Goal: Ask a question

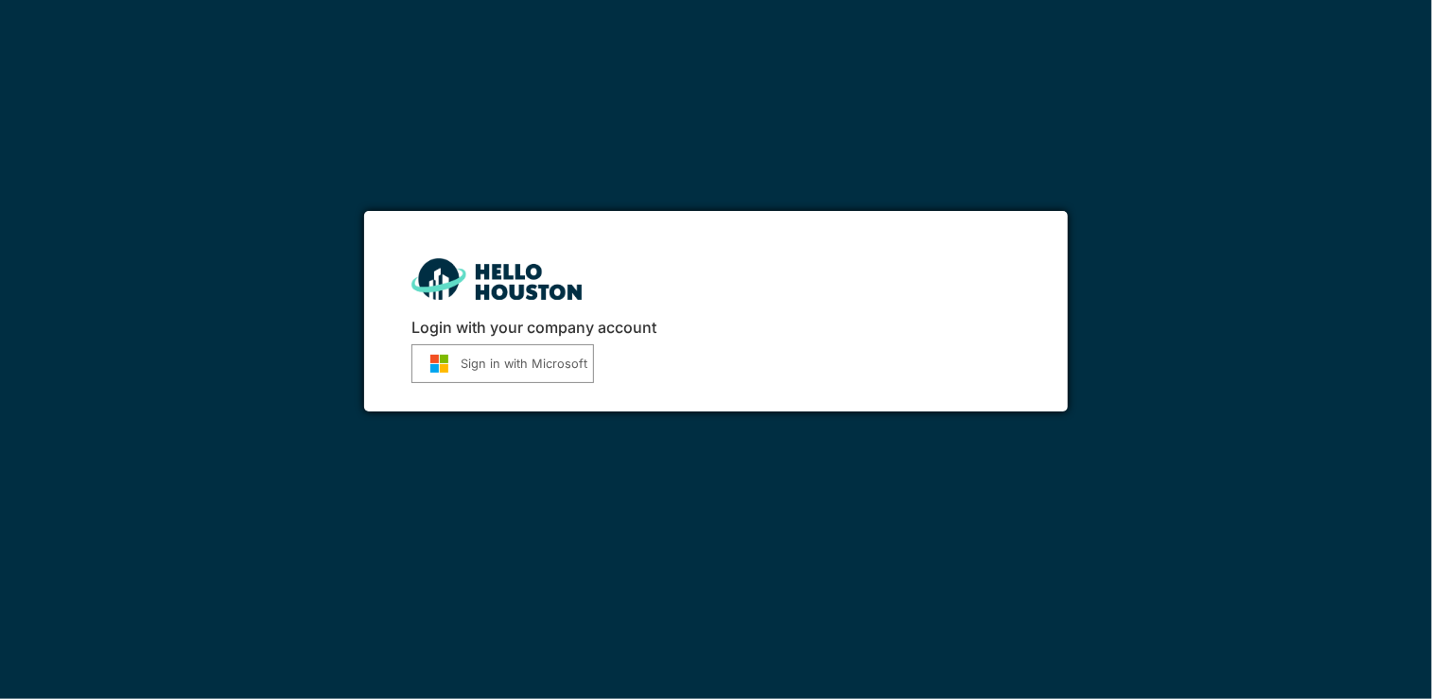
click at [449, 370] on img "submit" at bounding box center [439, 364] width 43 height 20
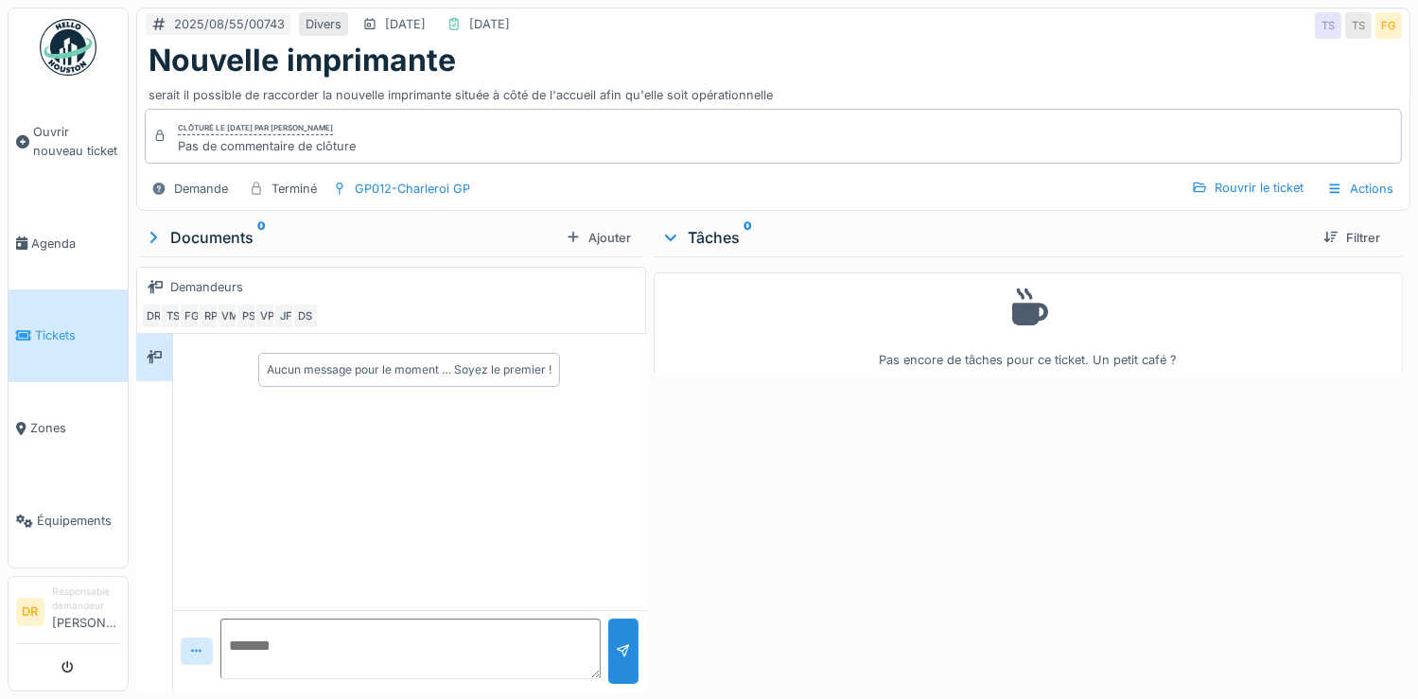
click at [261, 639] on textarea at bounding box center [410, 649] width 380 height 61
type textarea "**********"
click at [621, 654] on div at bounding box center [623, 651] width 15 height 18
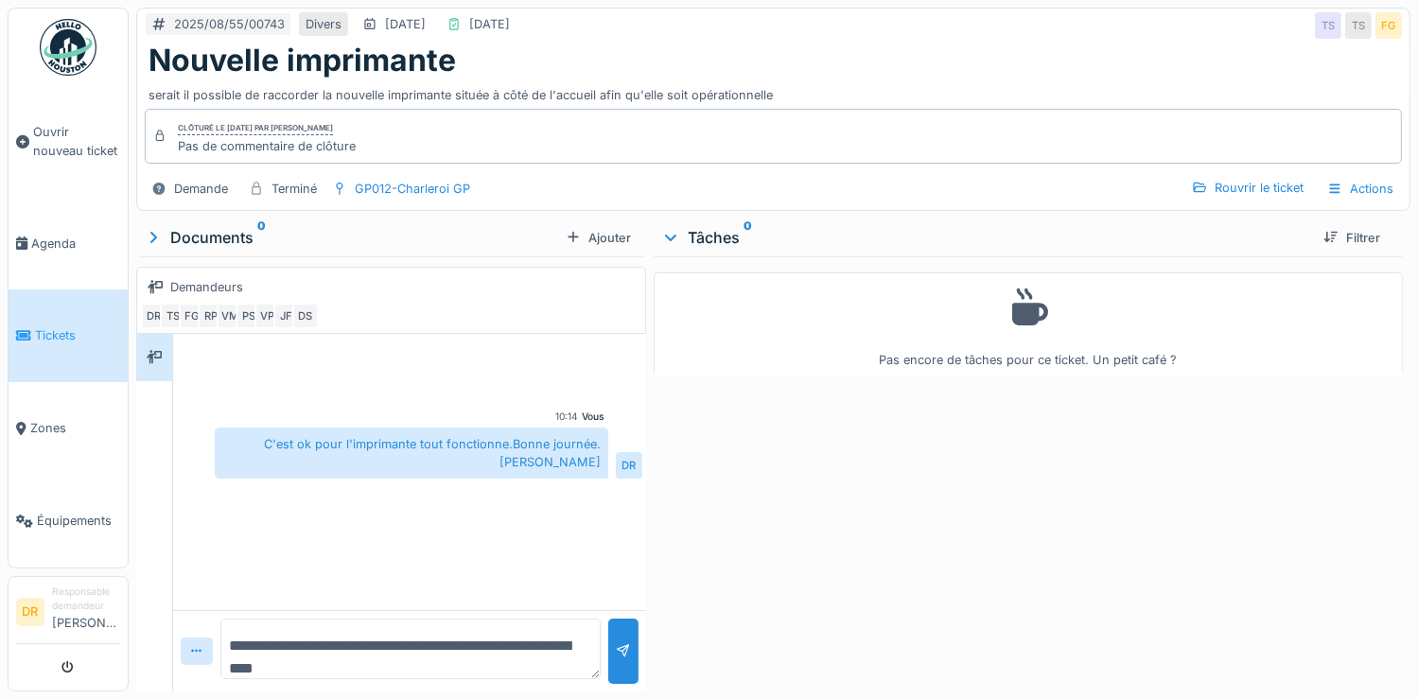
scroll to position [14, 0]
click at [45, 335] on span "Tickets" at bounding box center [77, 335] width 85 height 18
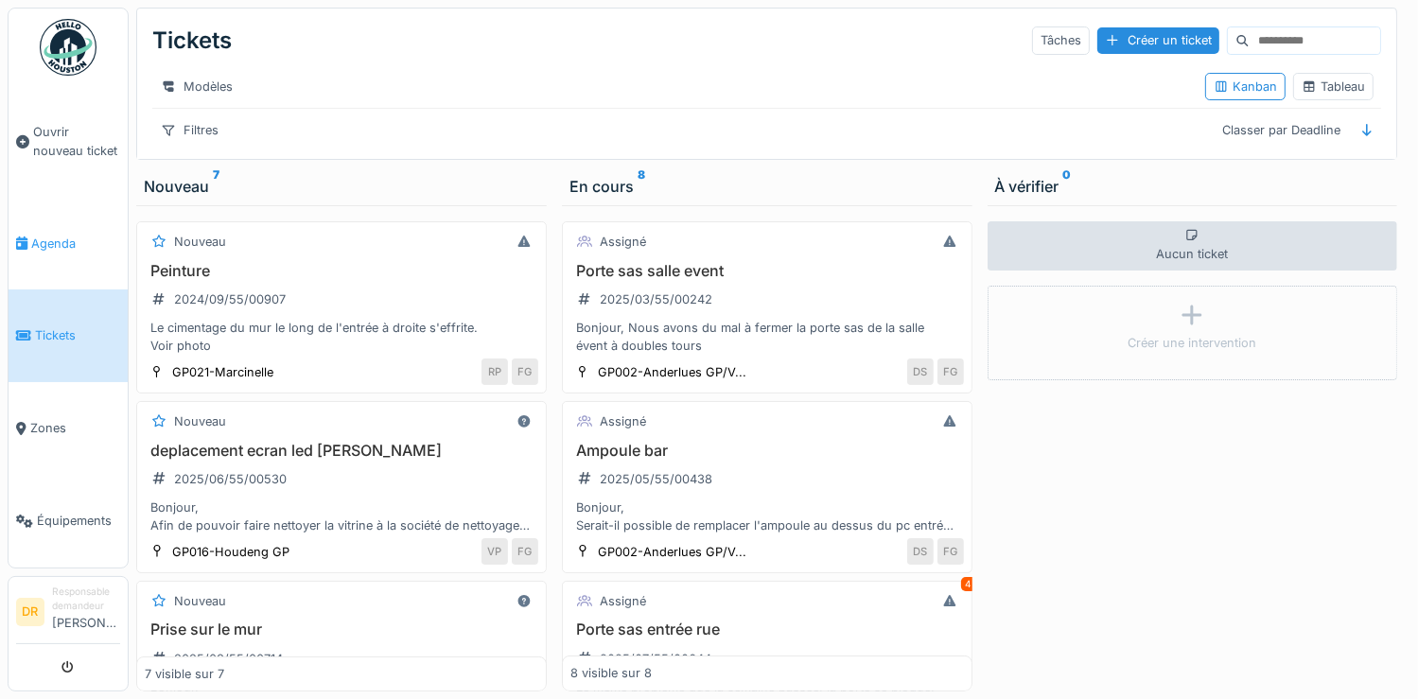
click at [68, 241] on span "Agenda" at bounding box center [75, 244] width 89 height 18
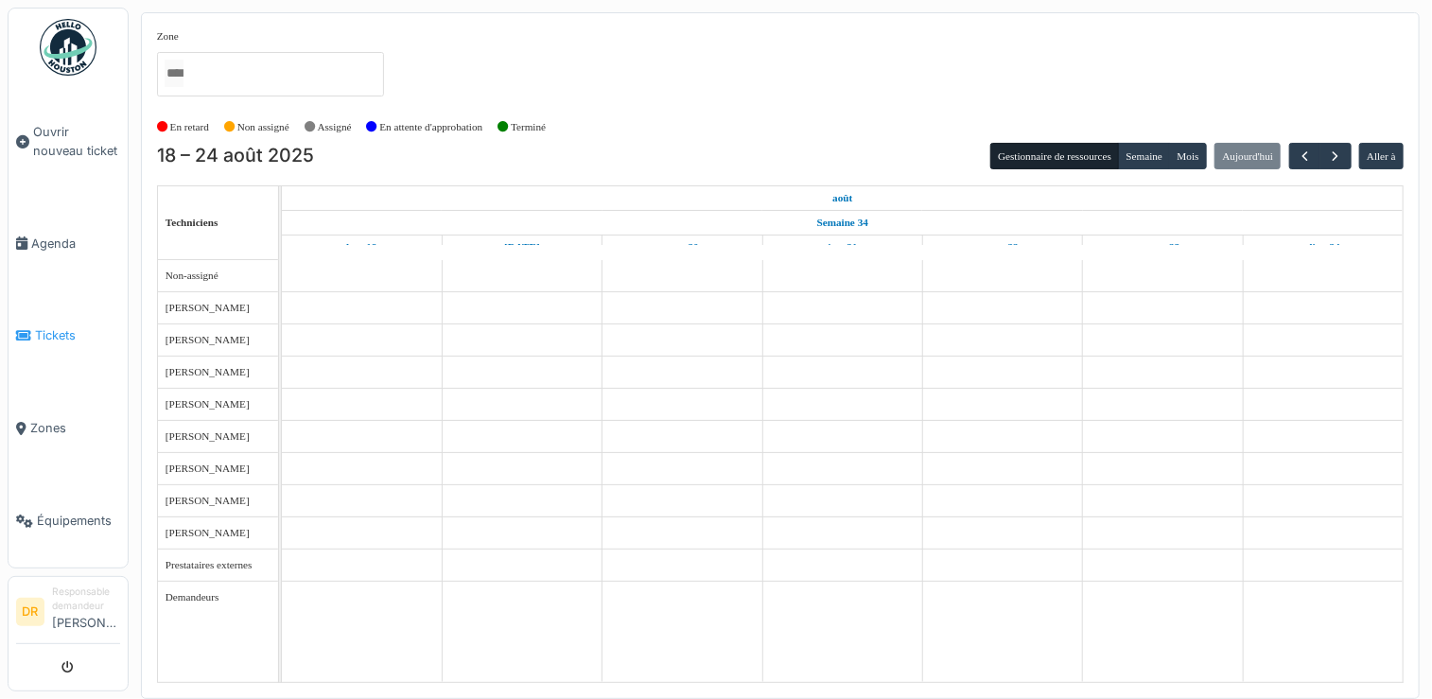
click at [56, 334] on span "Tickets" at bounding box center [77, 335] width 85 height 18
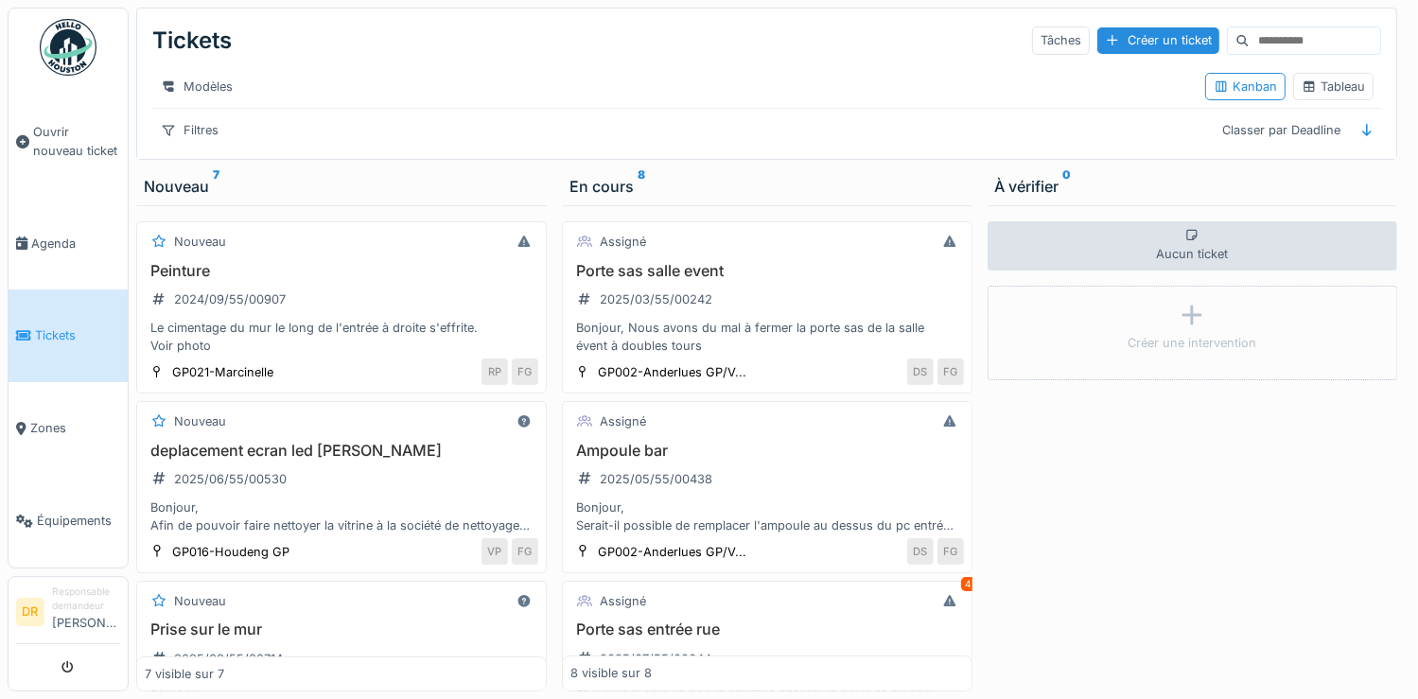
scroll to position [14, 0]
click at [524, 657] on div "7 visible sur 7" at bounding box center [341, 674] width 411 height 35
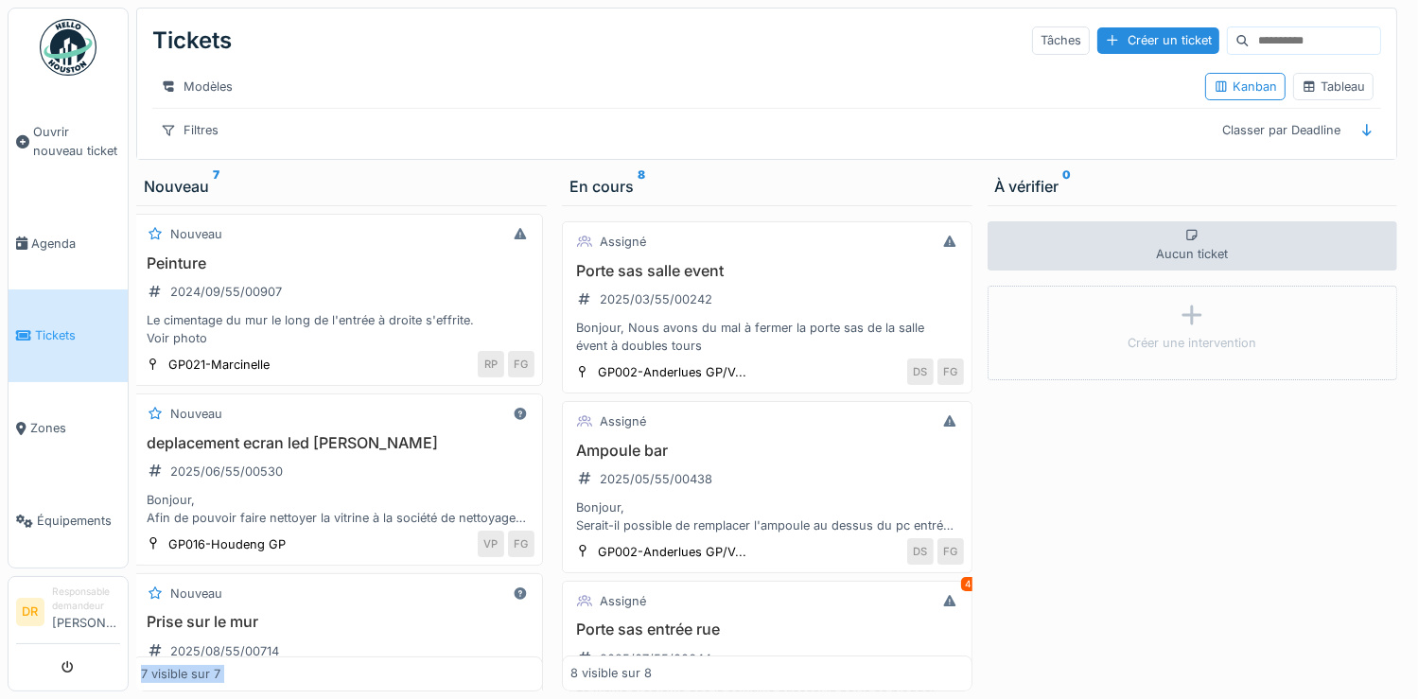
click at [524, 648] on div "Nouveau Peinture 2024/09/55/00907 Le cimentage du mur le long de l'entrée à dro…" at bounding box center [341, 448] width 411 height 486
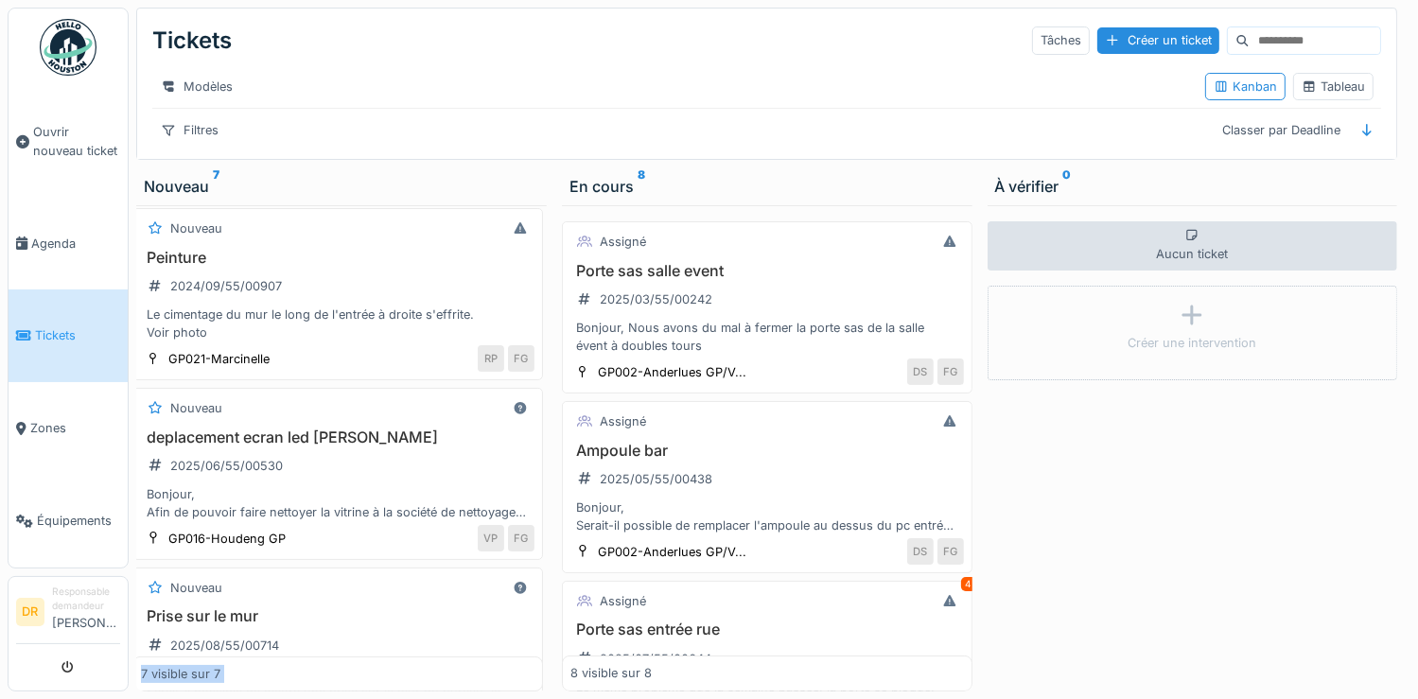
click at [524, 648] on div "Nouveau Peinture 2024/09/55/00907 Le cimentage du mur le long de l'entrée à dro…" at bounding box center [341, 448] width 411 height 486
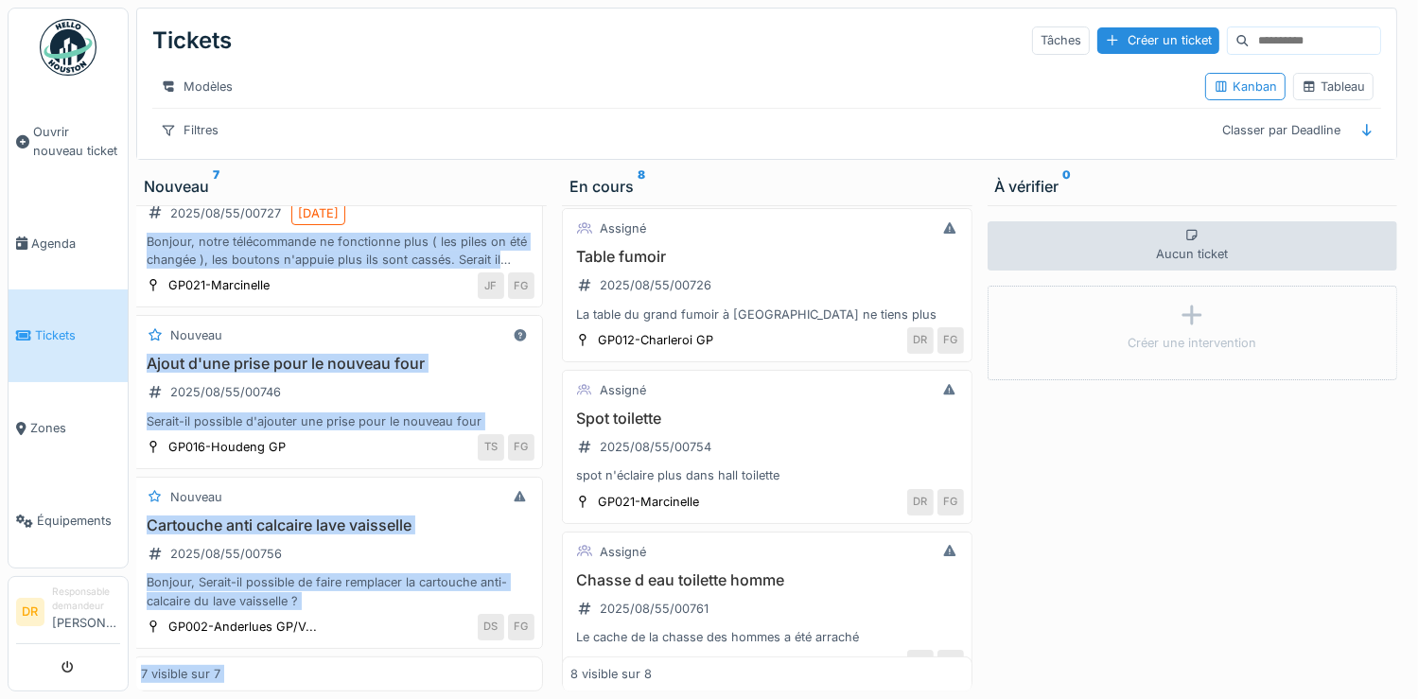
scroll to position [961, 0]
